Goal: Transaction & Acquisition: Subscribe to service/newsletter

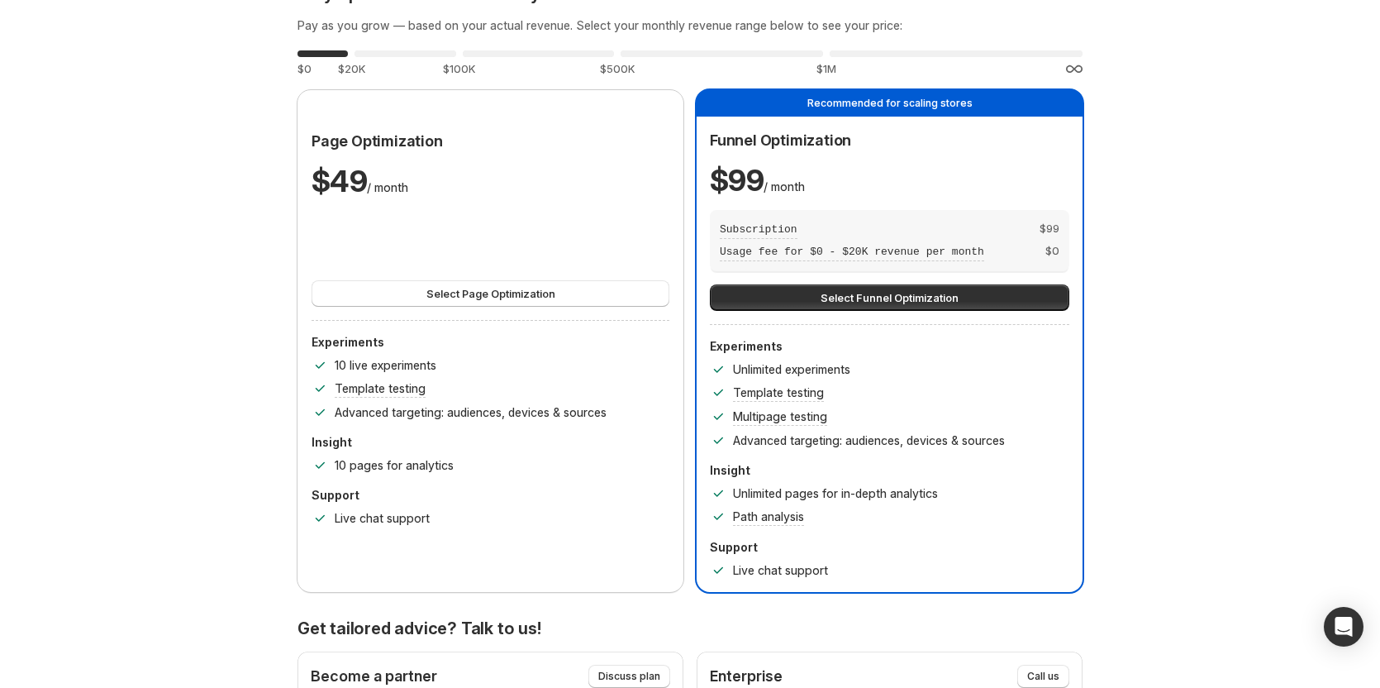
scroll to position [83, 0]
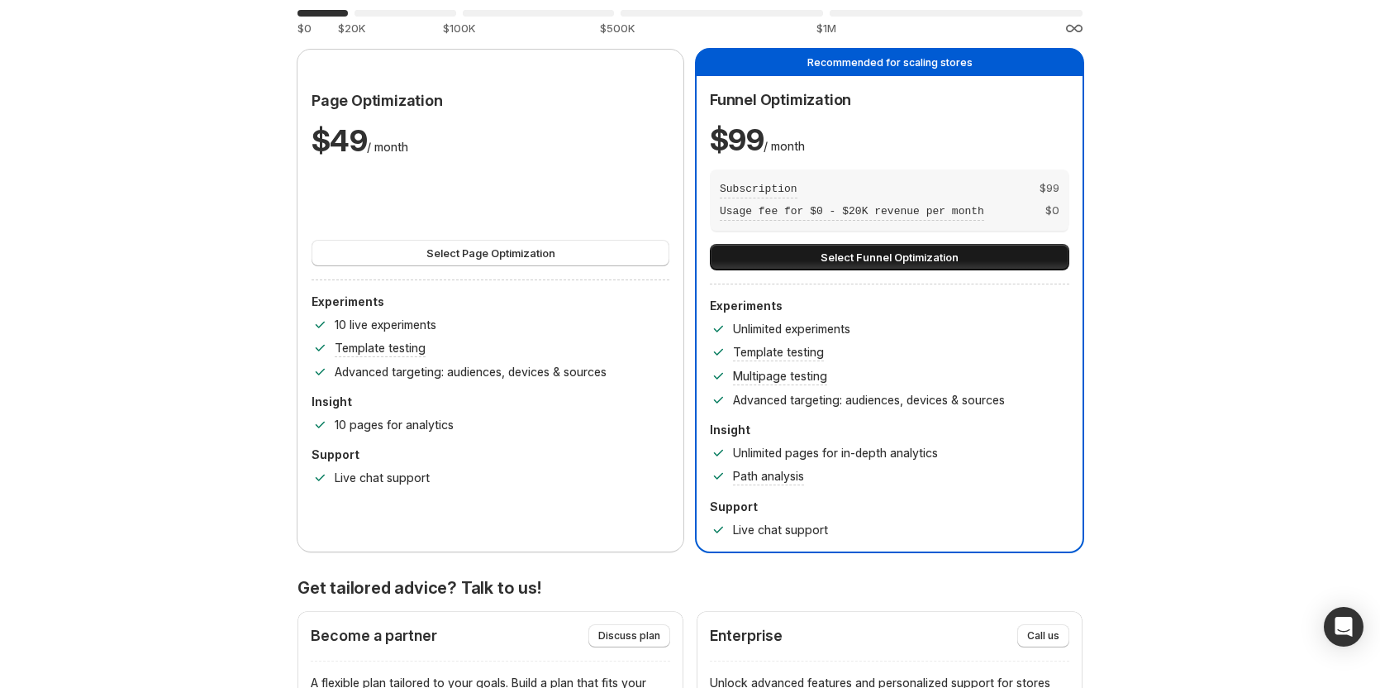
click at [903, 255] on span "Select Funnel Optimization" at bounding box center [890, 257] width 138 height 17
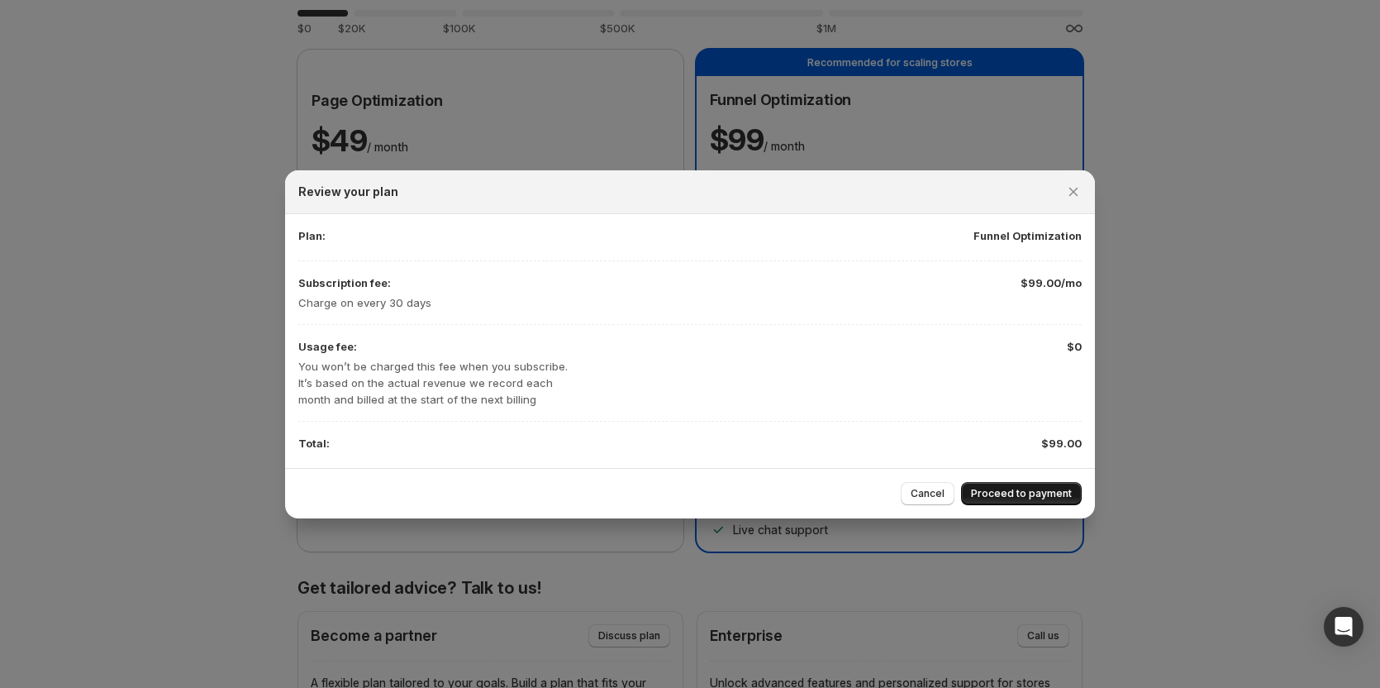
click at [1017, 484] on button "Proceed to payment" at bounding box center [1021, 493] width 121 height 23
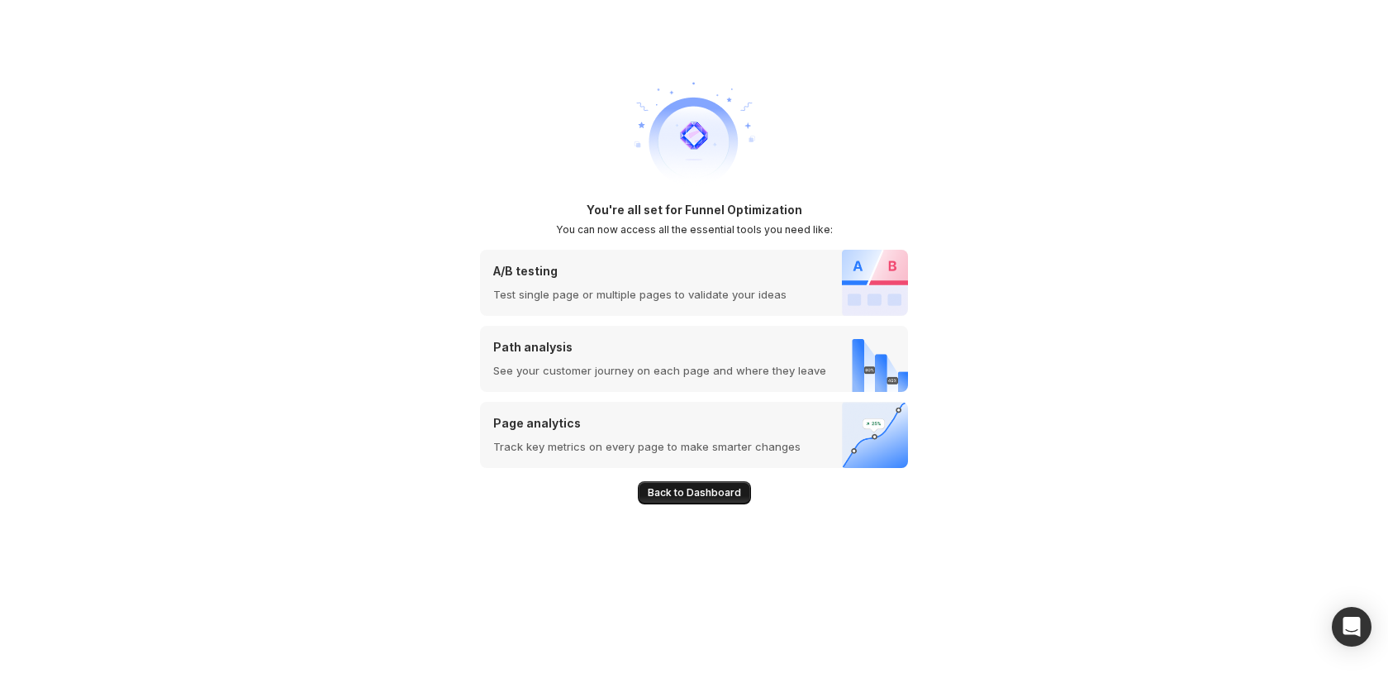
click at [689, 502] on button "Back to Dashboard" at bounding box center [694, 492] width 113 height 23
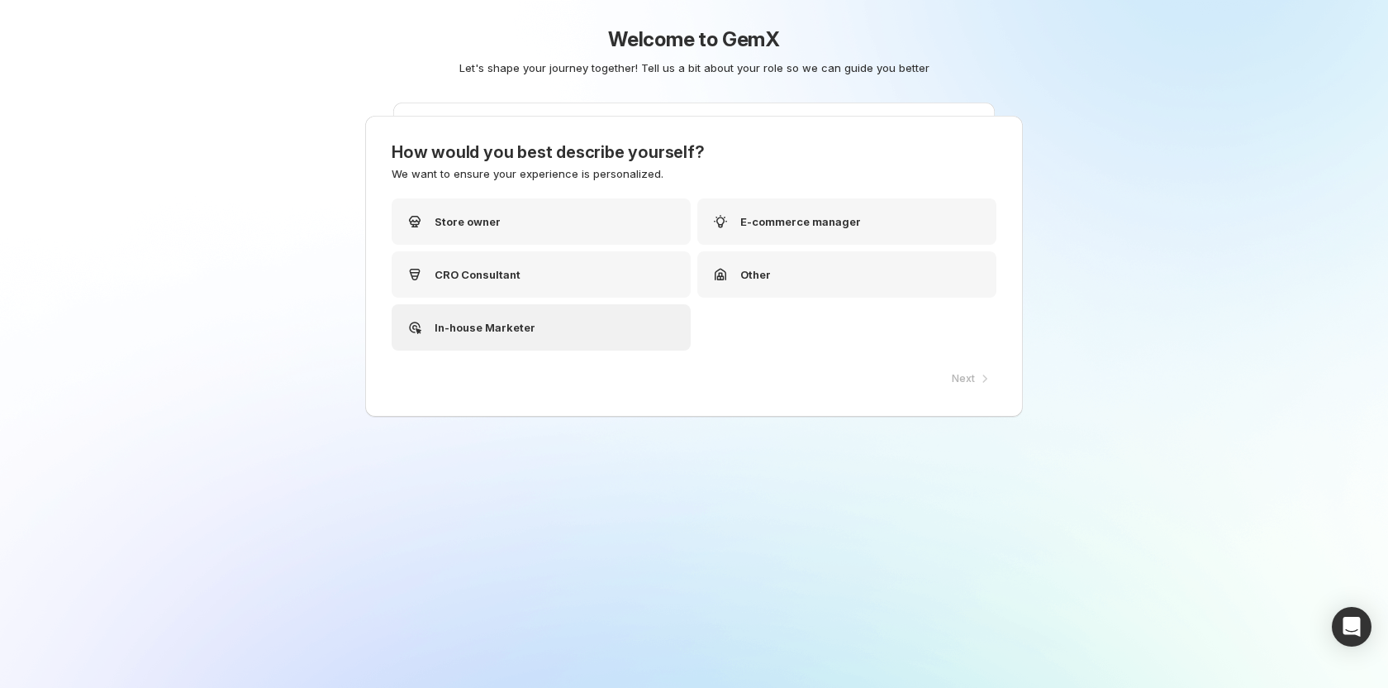
click at [454, 333] on p "In-house Marketer" at bounding box center [485, 327] width 101 height 17
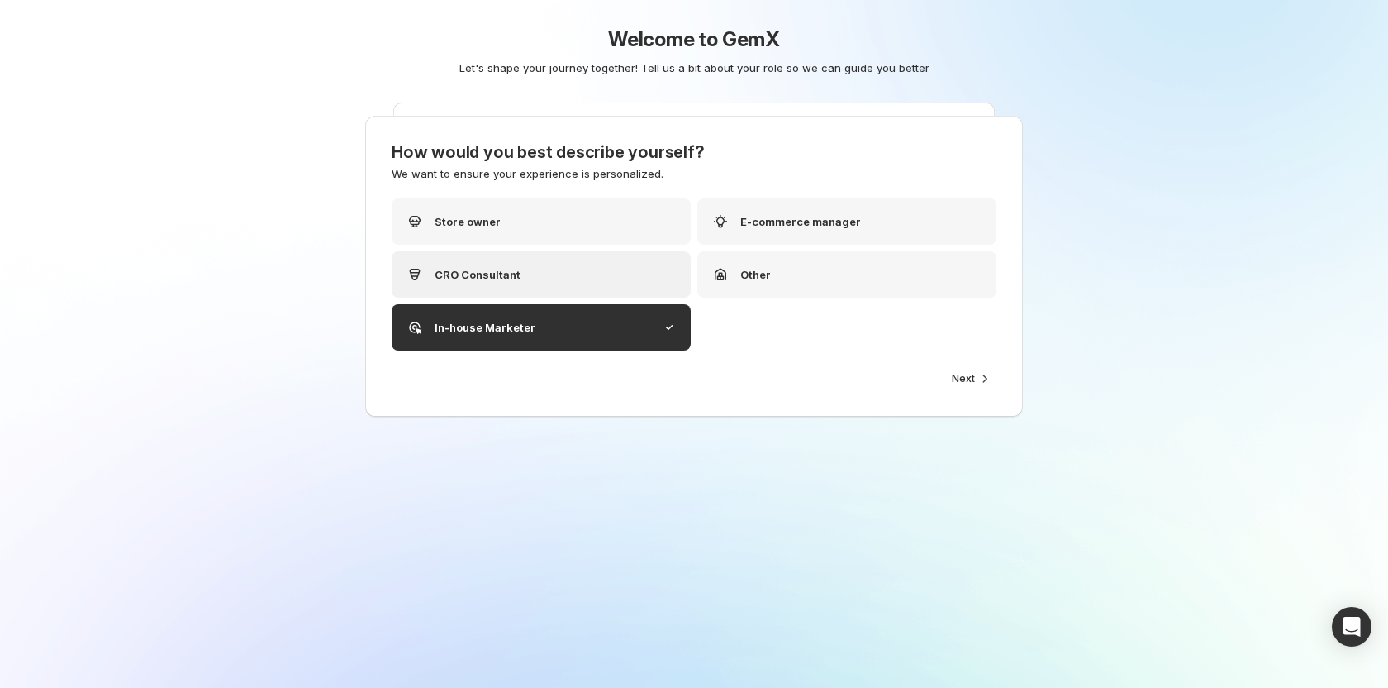
click at [523, 274] on div "CRO Consultant" at bounding box center [541, 274] width 299 height 46
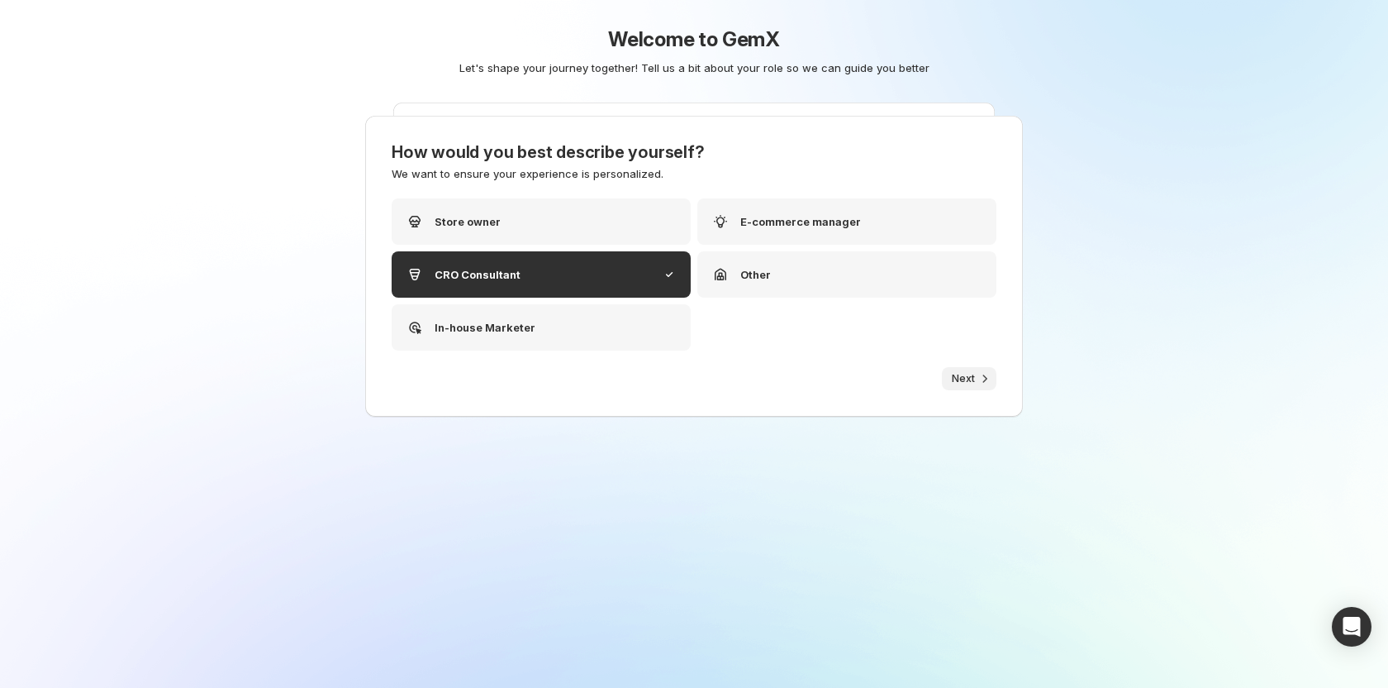
click at [978, 378] on icon "button" at bounding box center [985, 378] width 17 height 17
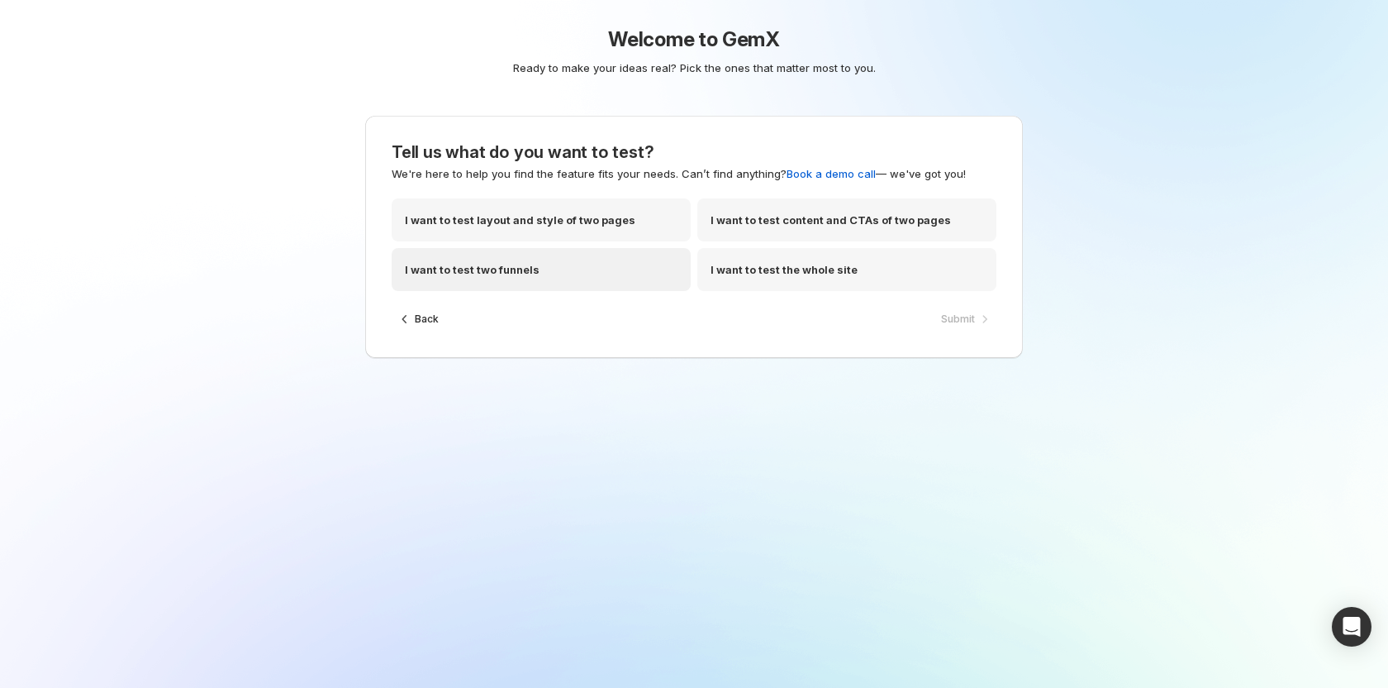
click at [559, 262] on div "I want to test two funnels" at bounding box center [541, 269] width 299 height 43
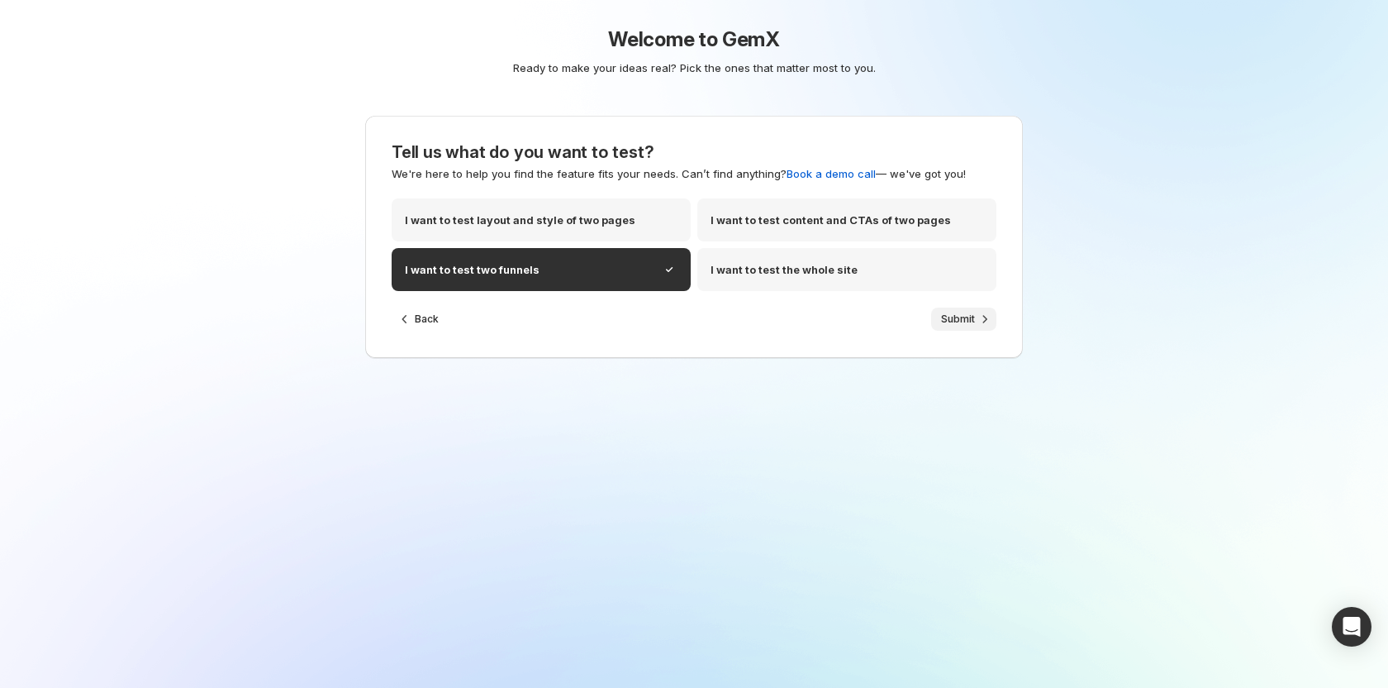
drag, startPoint x: 965, startPoint y: 324, endPoint x: 753, endPoint y: 340, distance: 213.0
click at [964, 324] on span "Submit" at bounding box center [958, 318] width 34 height 13
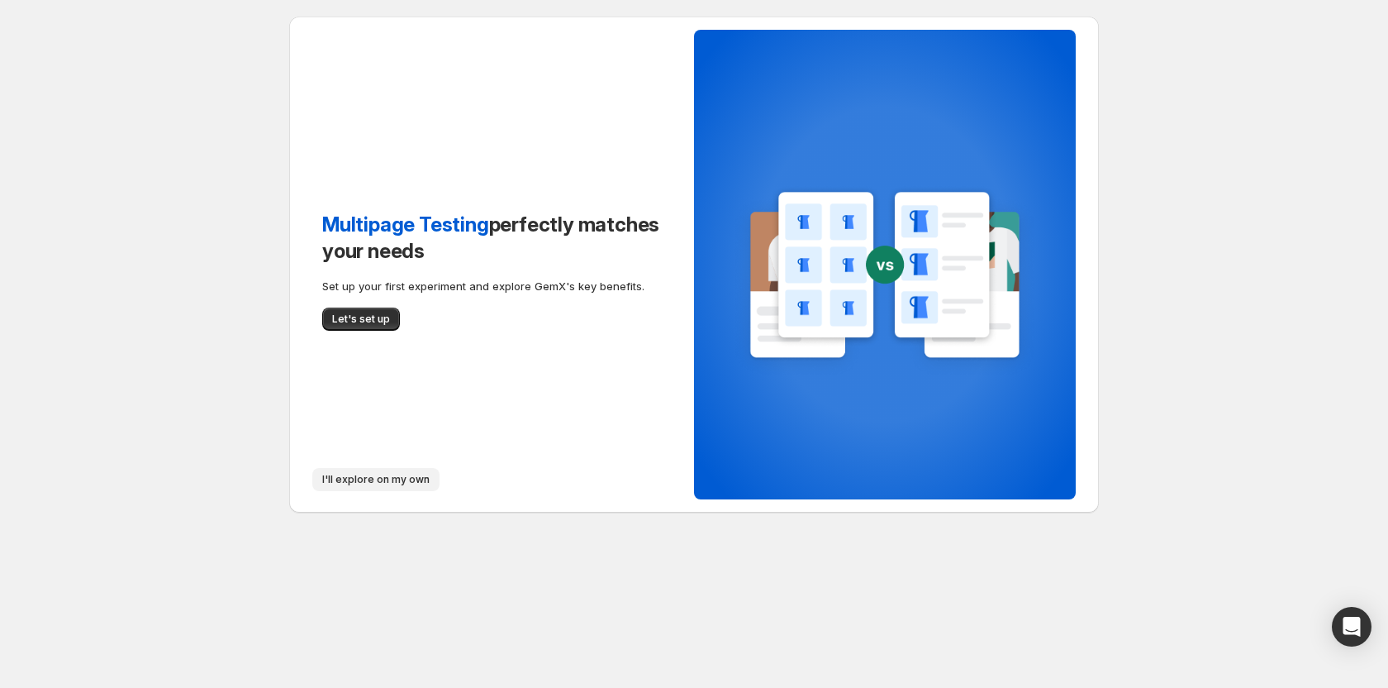
click at [390, 480] on span "I'll explore on my own" at bounding box center [375, 479] width 107 height 13
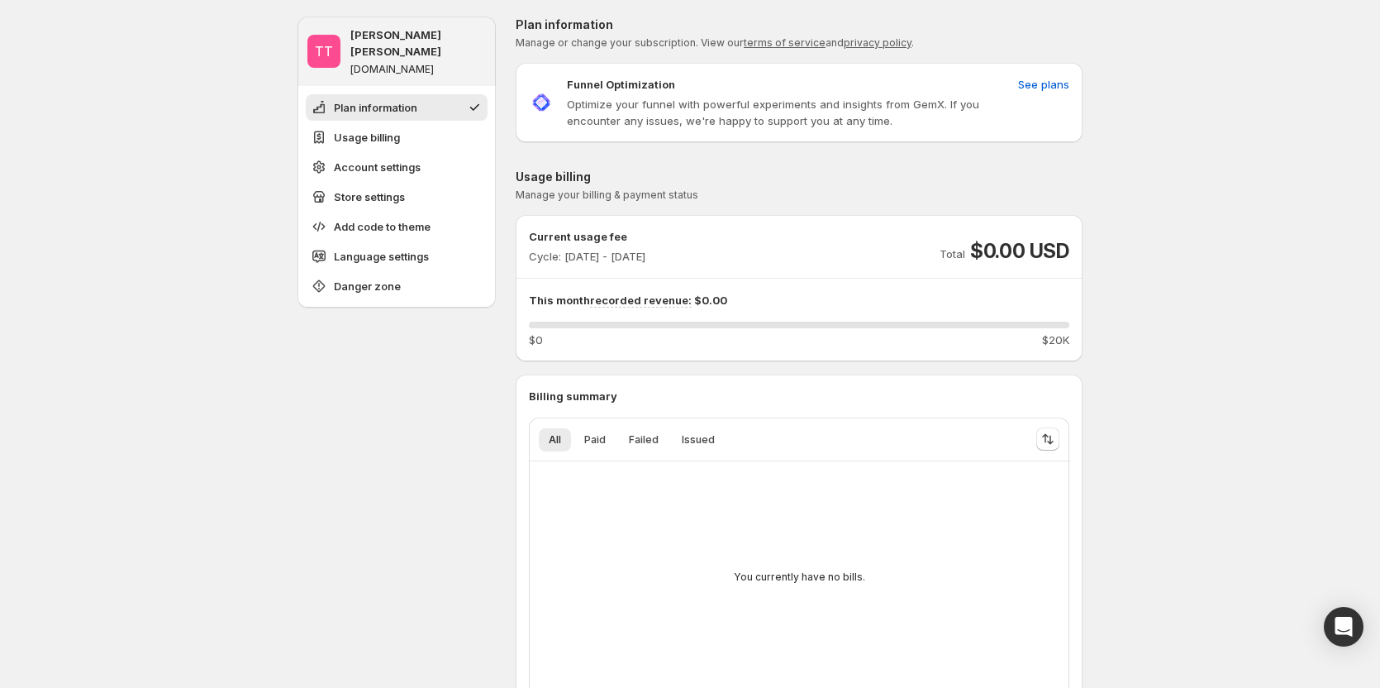
click at [1083, 20] on p "Plan information" at bounding box center [799, 25] width 567 height 17
